Goal: Task Accomplishment & Management: Manage account settings

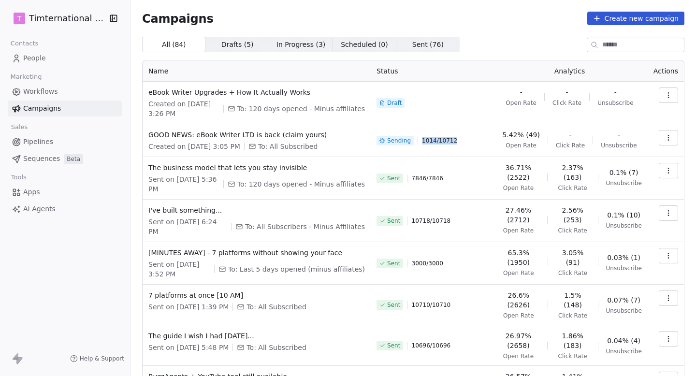
drag, startPoint x: 425, startPoint y: 144, endPoint x: 476, endPoint y: 144, distance: 50.7
click at [476, 144] on div "Sending 1014 / 10712" at bounding box center [430, 140] width 109 height 21
click at [477, 144] on div "Sending 1014 / 10712" at bounding box center [430, 140] width 109 height 21
drag, startPoint x: 464, startPoint y: 142, endPoint x: 425, endPoint y: 142, distance: 39.6
click at [424, 142] on div "Sending 1014 / 10712" at bounding box center [430, 140] width 109 height 21
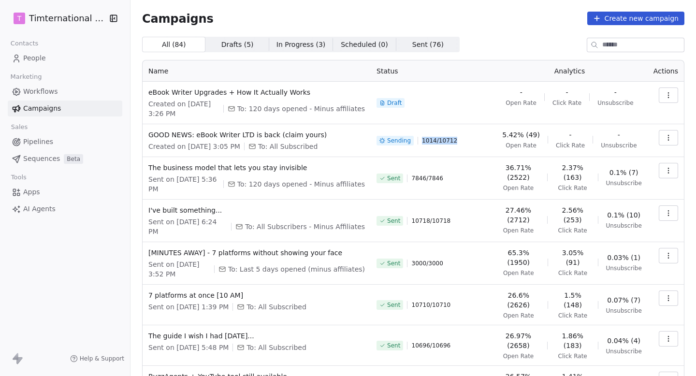
click at [425, 142] on span "1014 / 10712" at bounding box center [439, 141] width 35 height 8
drag, startPoint x: 424, startPoint y: 143, endPoint x: 485, endPoint y: 143, distance: 60.4
click at [485, 143] on div "Sending 1014 / 10712" at bounding box center [430, 140] width 109 height 21
drag, startPoint x: 426, startPoint y: 143, endPoint x: 466, endPoint y: 142, distance: 40.1
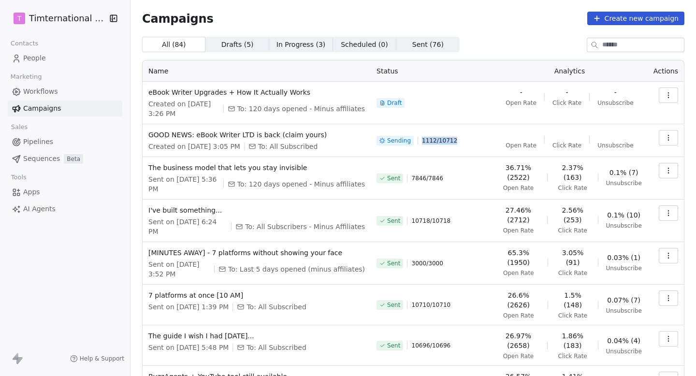
click at [466, 142] on div "Sending 1112 / 10712" at bounding box center [430, 140] width 109 height 21
click at [466, 142] on div "Sending 1115 / 10712" at bounding box center [430, 140] width 109 height 21
drag, startPoint x: 424, startPoint y: 141, endPoint x: 460, endPoint y: 141, distance: 35.8
click at [459, 141] on div "Sending 1348 / 10712" at bounding box center [430, 140] width 109 height 21
click at [460, 141] on div "Sending 1348 / 10712" at bounding box center [430, 140] width 109 height 21
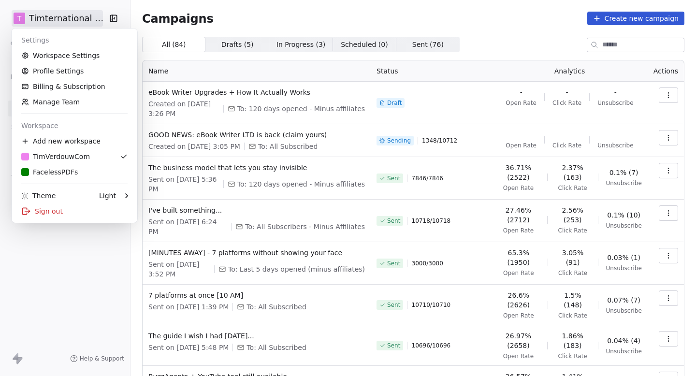
click at [72, 19] on html "T Timternational B.V. Contacts People Marketing Workflows Campaigns Sales Pipel…" at bounding box center [348, 188] width 696 height 376
click at [72, 54] on link "Workspace Settings" at bounding box center [74, 55] width 118 height 15
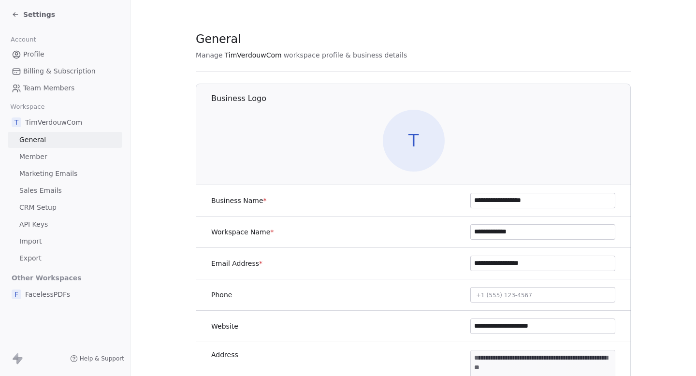
click at [61, 173] on span "Marketing Emails" at bounding box center [48, 174] width 58 height 10
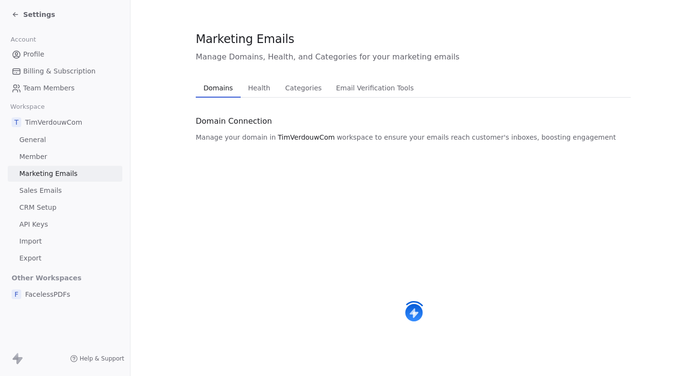
click at [261, 95] on button "Health Health" at bounding box center [259, 87] width 37 height 19
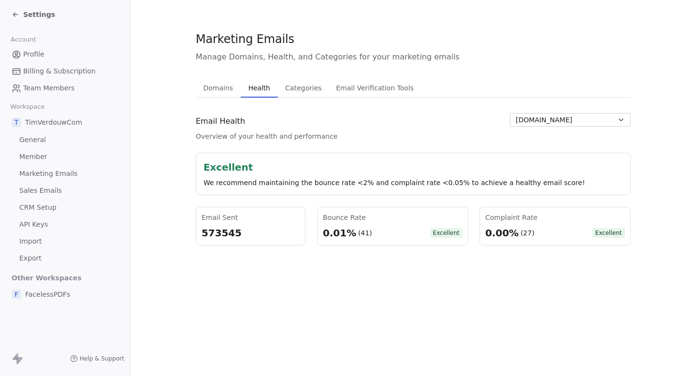
click at [302, 98] on div "Domains Domains Health Health Categories Categories Email Verification Tools Em…" at bounding box center [413, 161] width 435 height 167
click at [302, 94] on span "Categories" at bounding box center [303, 88] width 44 height 14
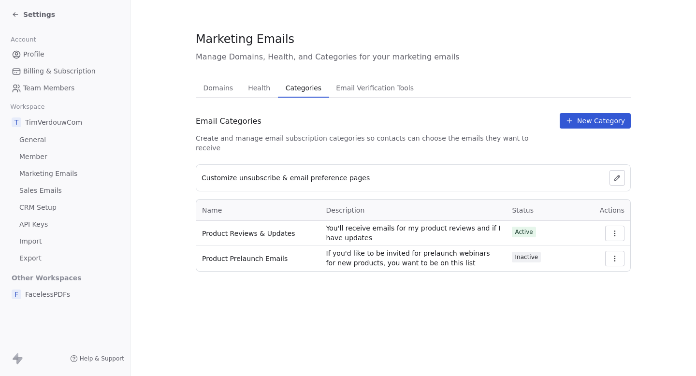
click at [14, 13] on icon at bounding box center [16, 15] width 8 height 8
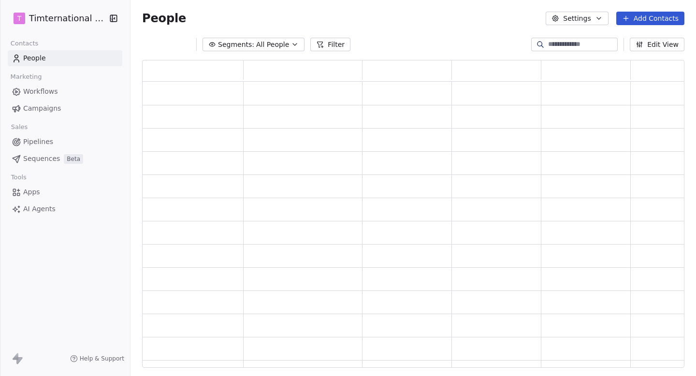
scroll to position [308, 542]
